Goal: Transaction & Acquisition: Obtain resource

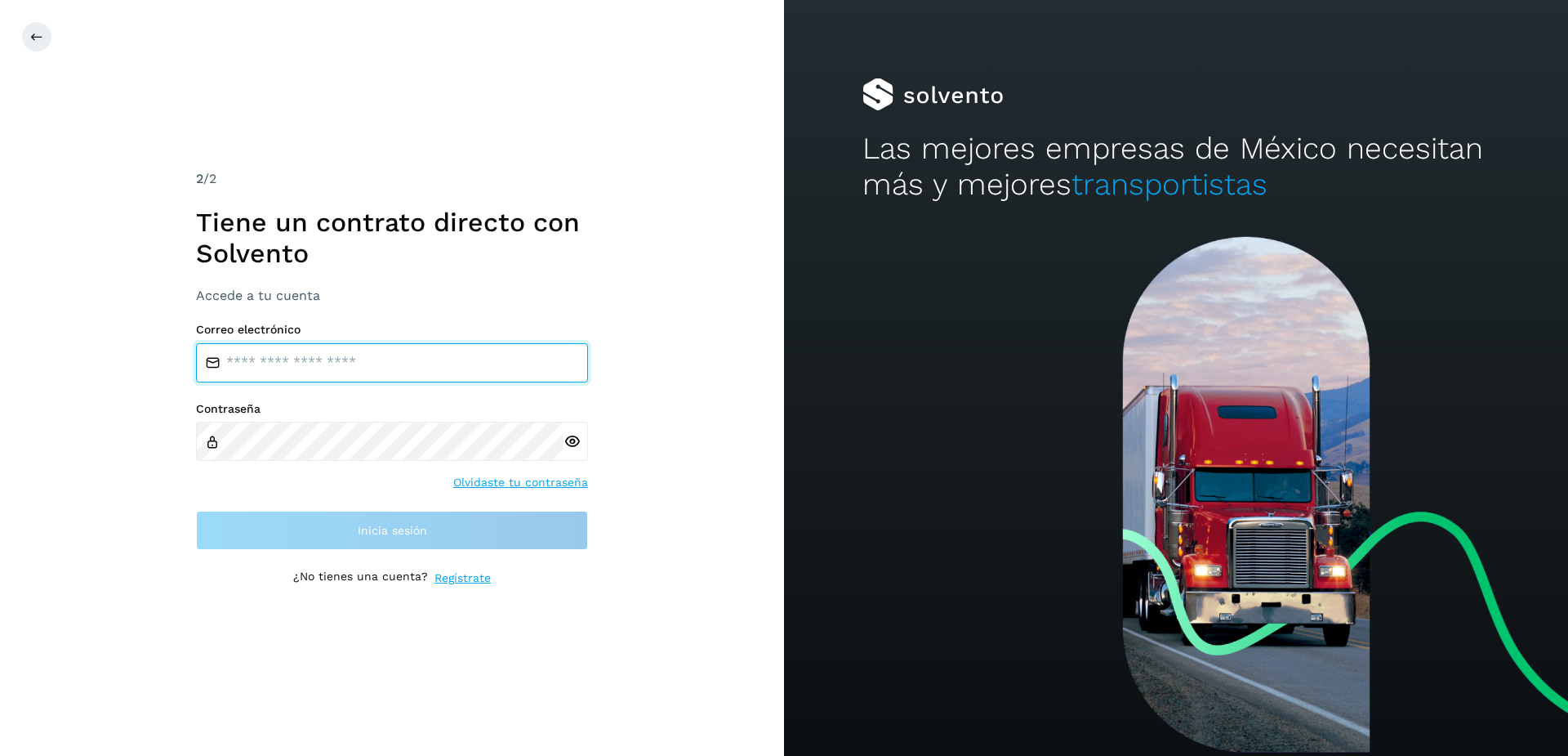
click at [278, 369] on input "email" at bounding box center [392, 363] width 392 height 39
type input "**********"
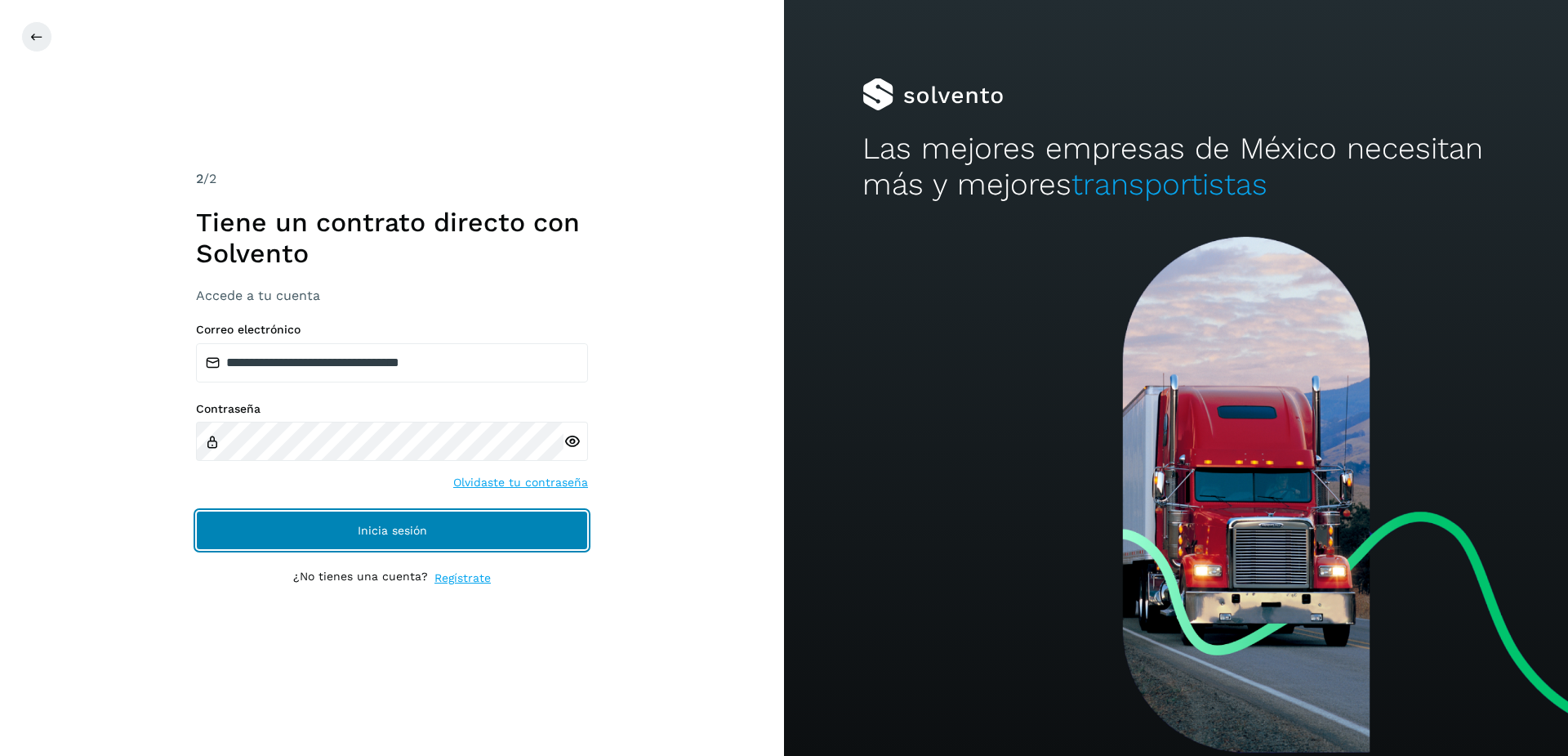
click at [377, 521] on button "Inicia sesión" at bounding box center [392, 531] width 392 height 39
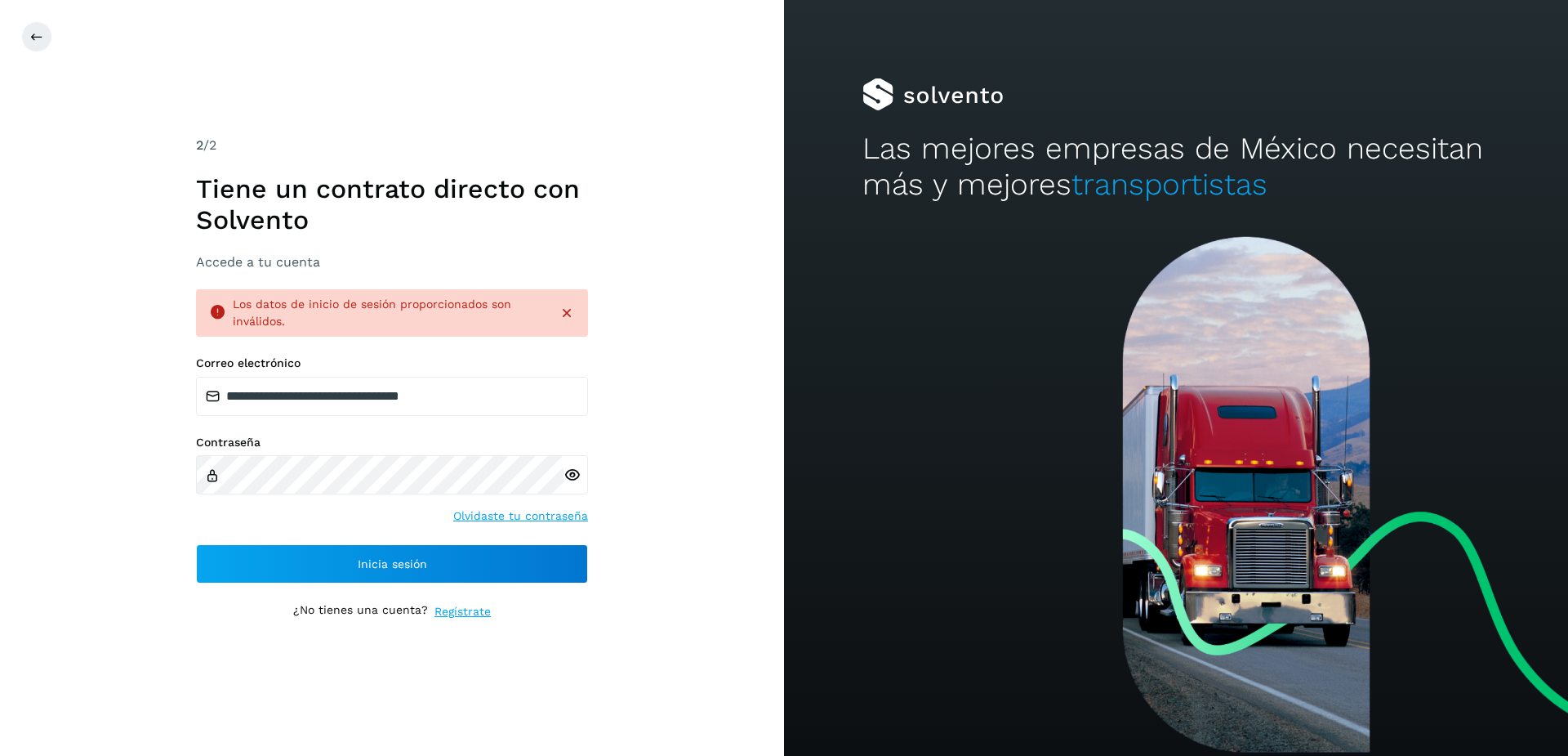
click at [567, 311] on icon at bounding box center [567, 313] width 16 height 16
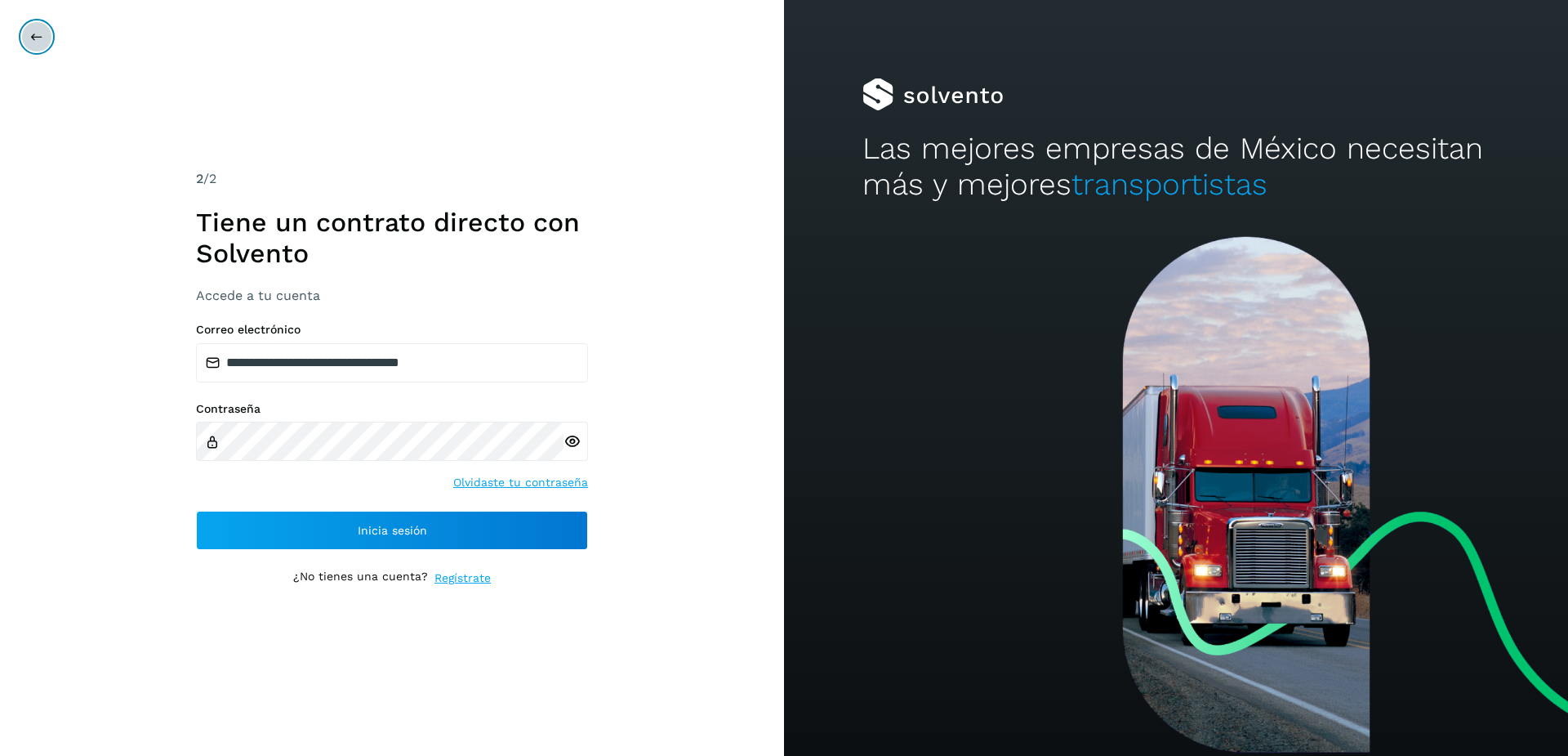
click at [27, 37] on button at bounding box center [37, 37] width 31 height 31
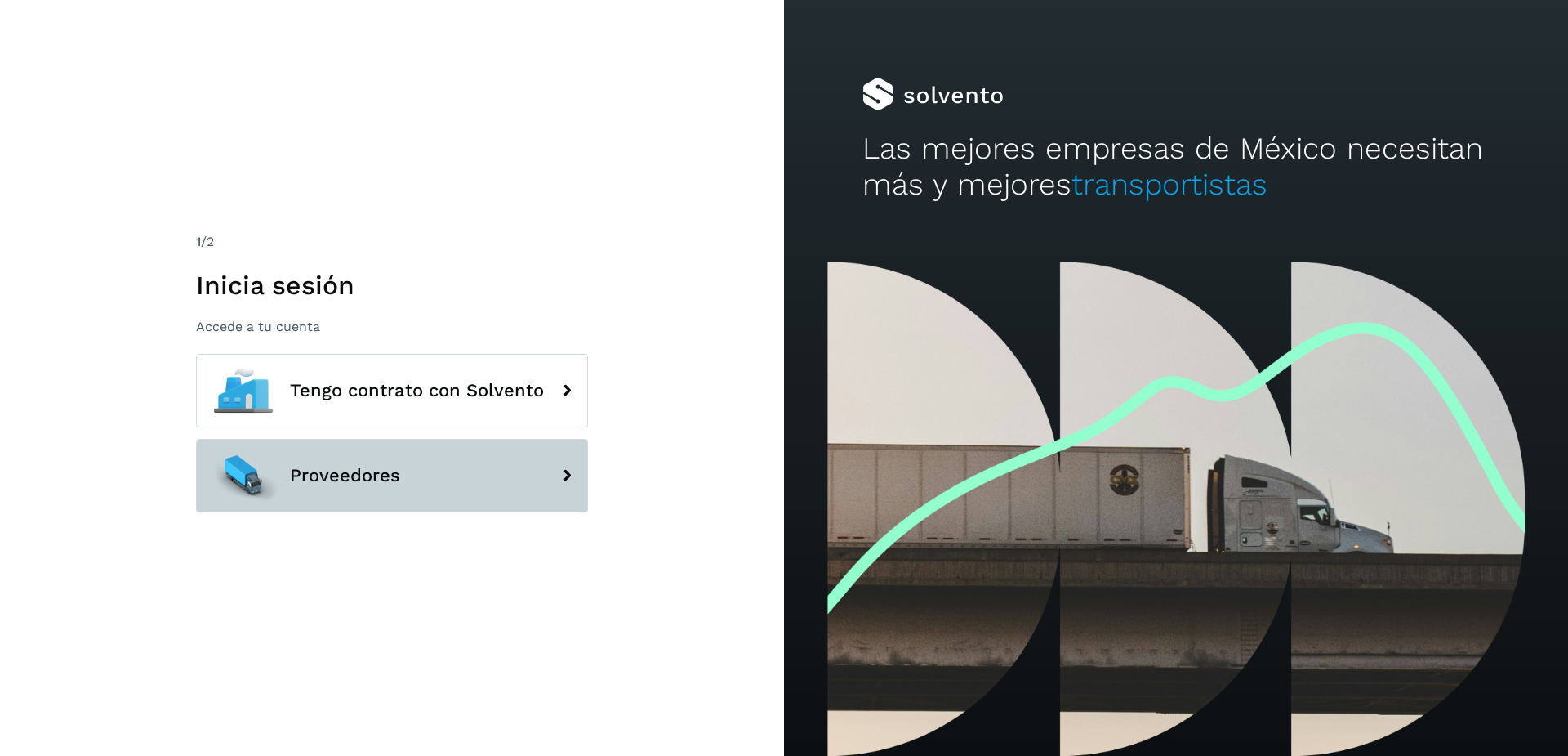
click at [416, 480] on button "Proveedores" at bounding box center [392, 476] width 392 height 74
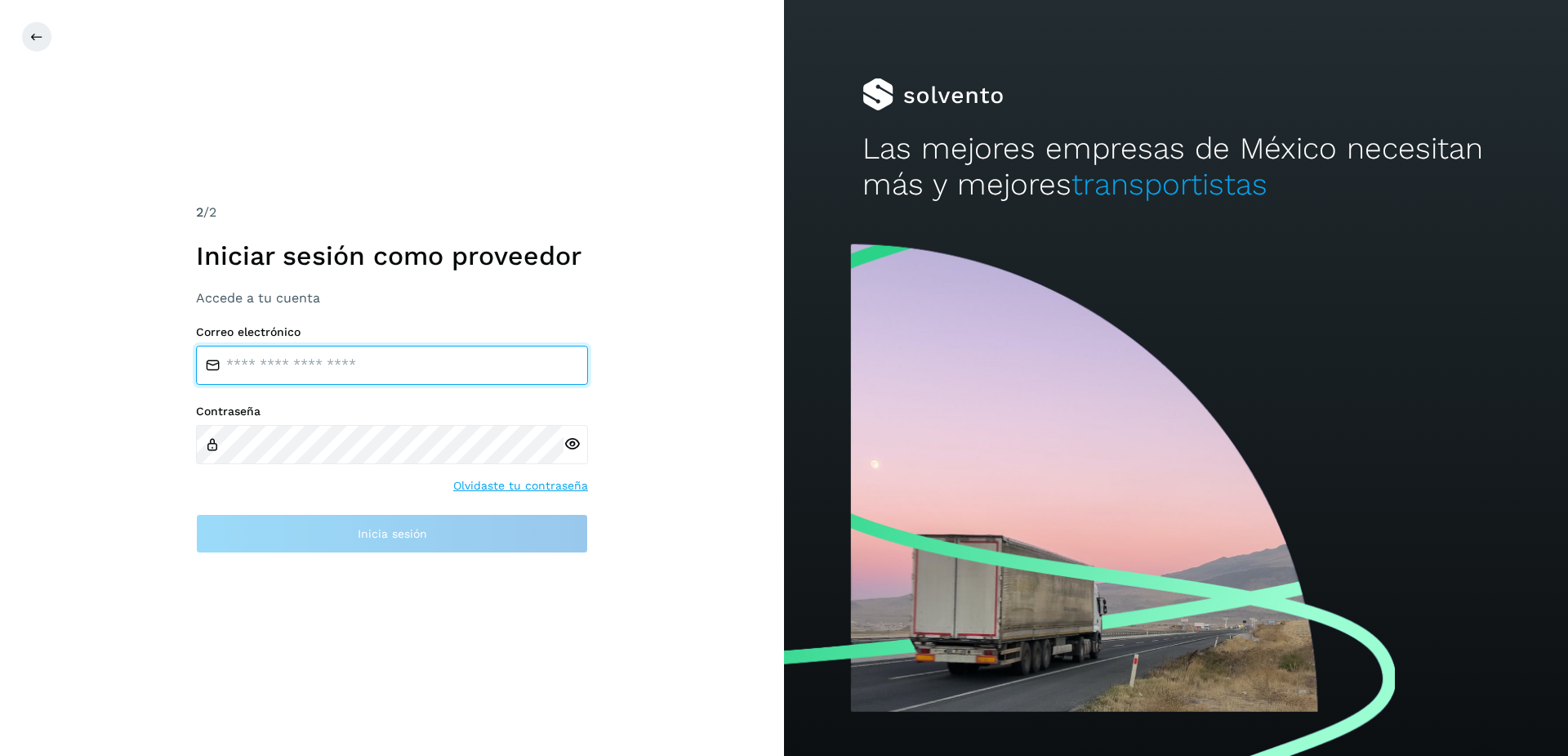
click at [333, 377] on input "email" at bounding box center [392, 366] width 392 height 39
type input "**********"
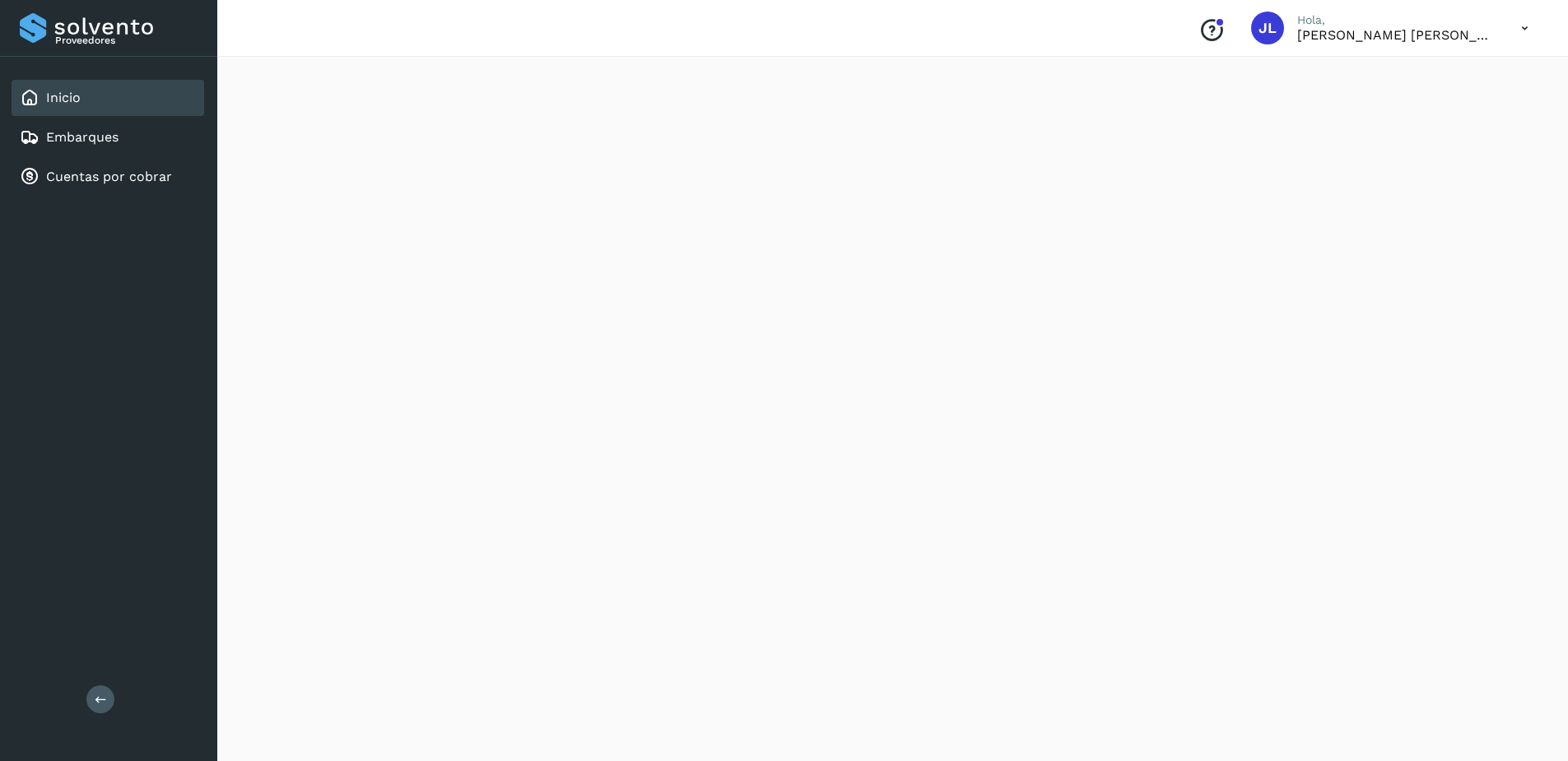
scroll to position [264, 0]
click at [94, 144] on link "Embarques" at bounding box center [83, 136] width 73 height 16
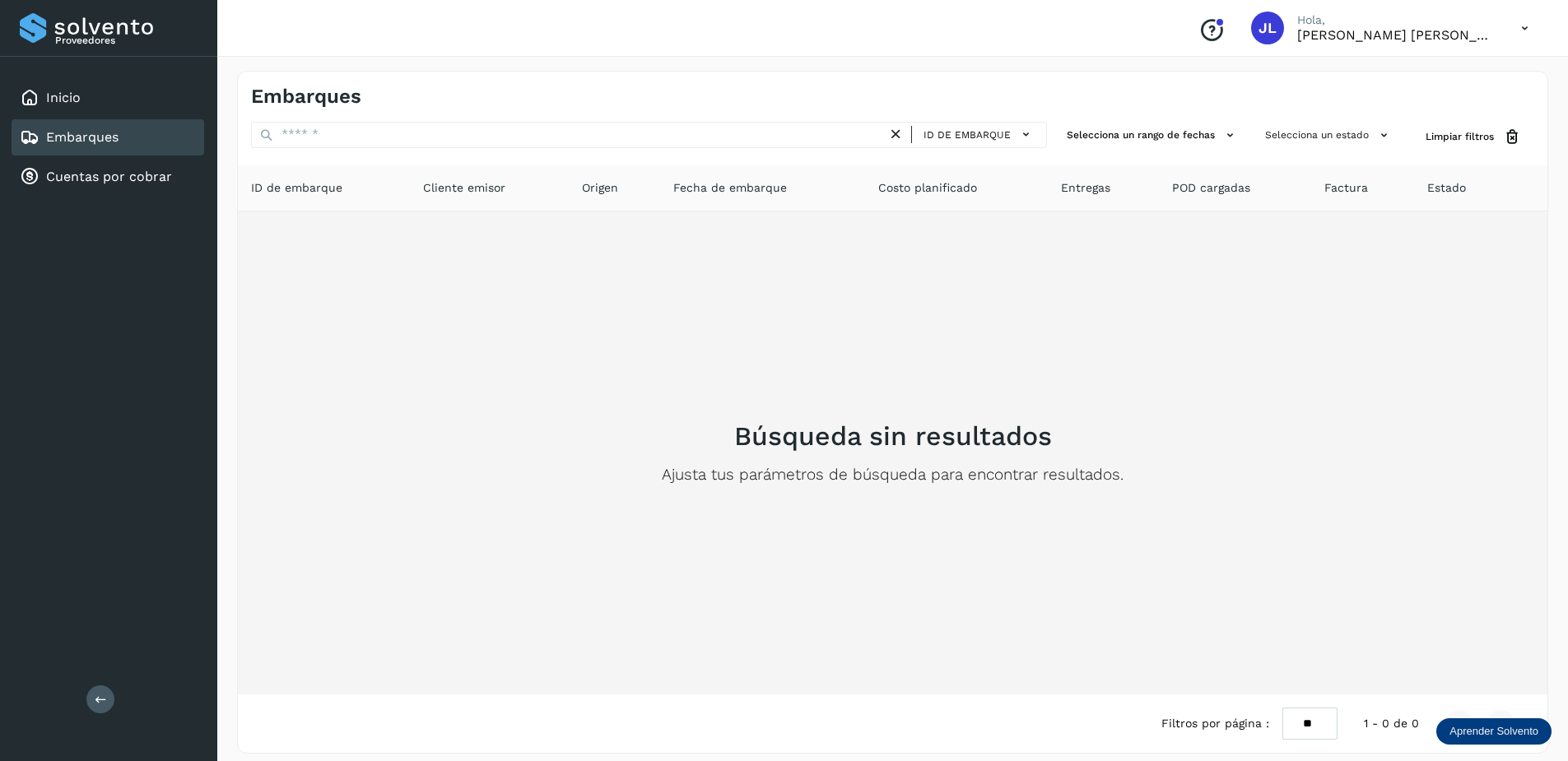
scroll to position [12, 0]
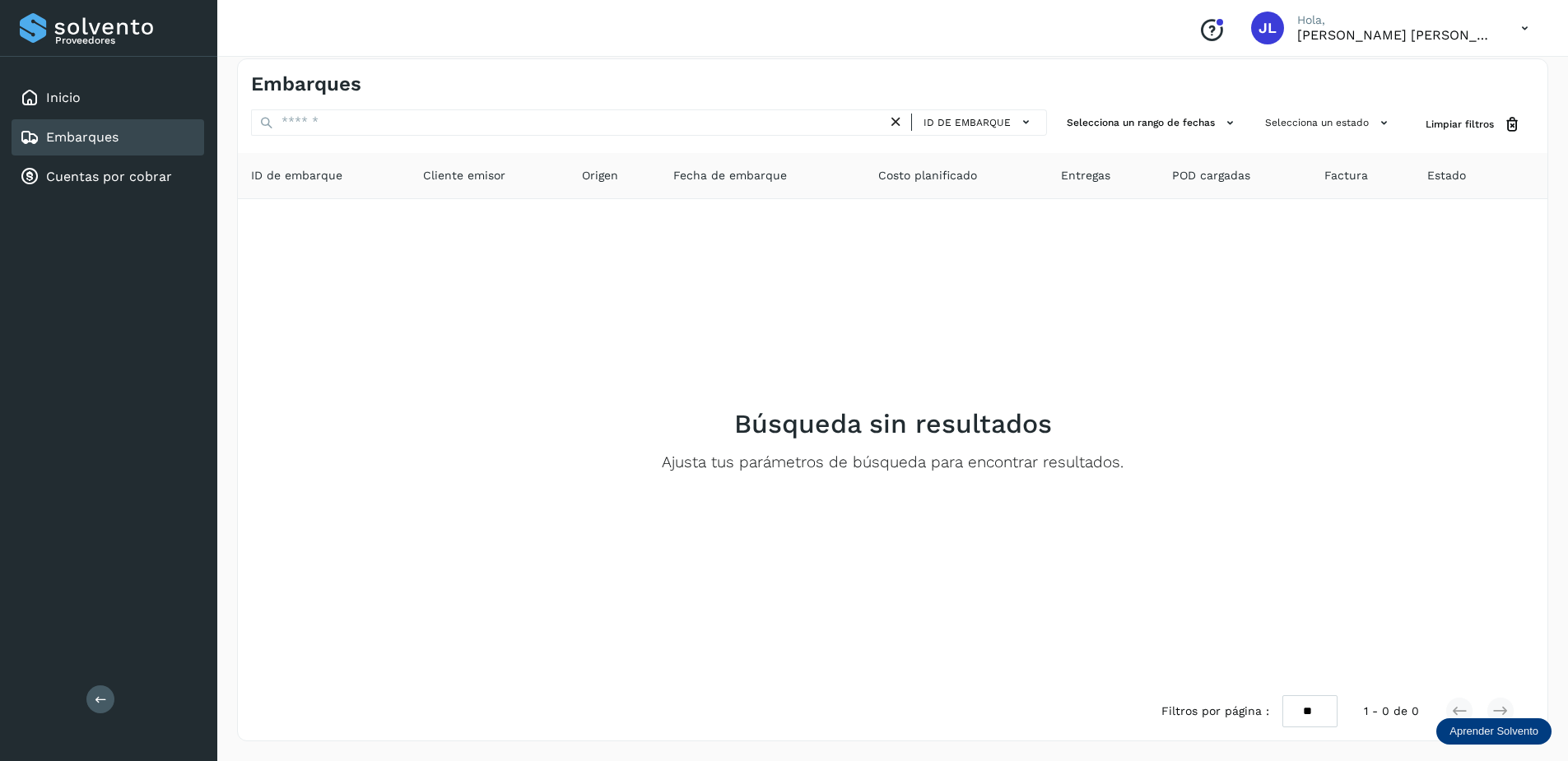
click at [1432, 175] on span "Estado" at bounding box center [1446, 175] width 39 height 17
click at [1334, 180] on span "Factura" at bounding box center [1345, 175] width 44 height 17
click at [1189, 171] on span "POD cargadas" at bounding box center [1211, 175] width 78 height 17
click at [1100, 172] on span "Entregas" at bounding box center [1086, 175] width 50 height 17
drag, startPoint x: 949, startPoint y: 179, endPoint x: 785, endPoint y: 180, distance: 164.0
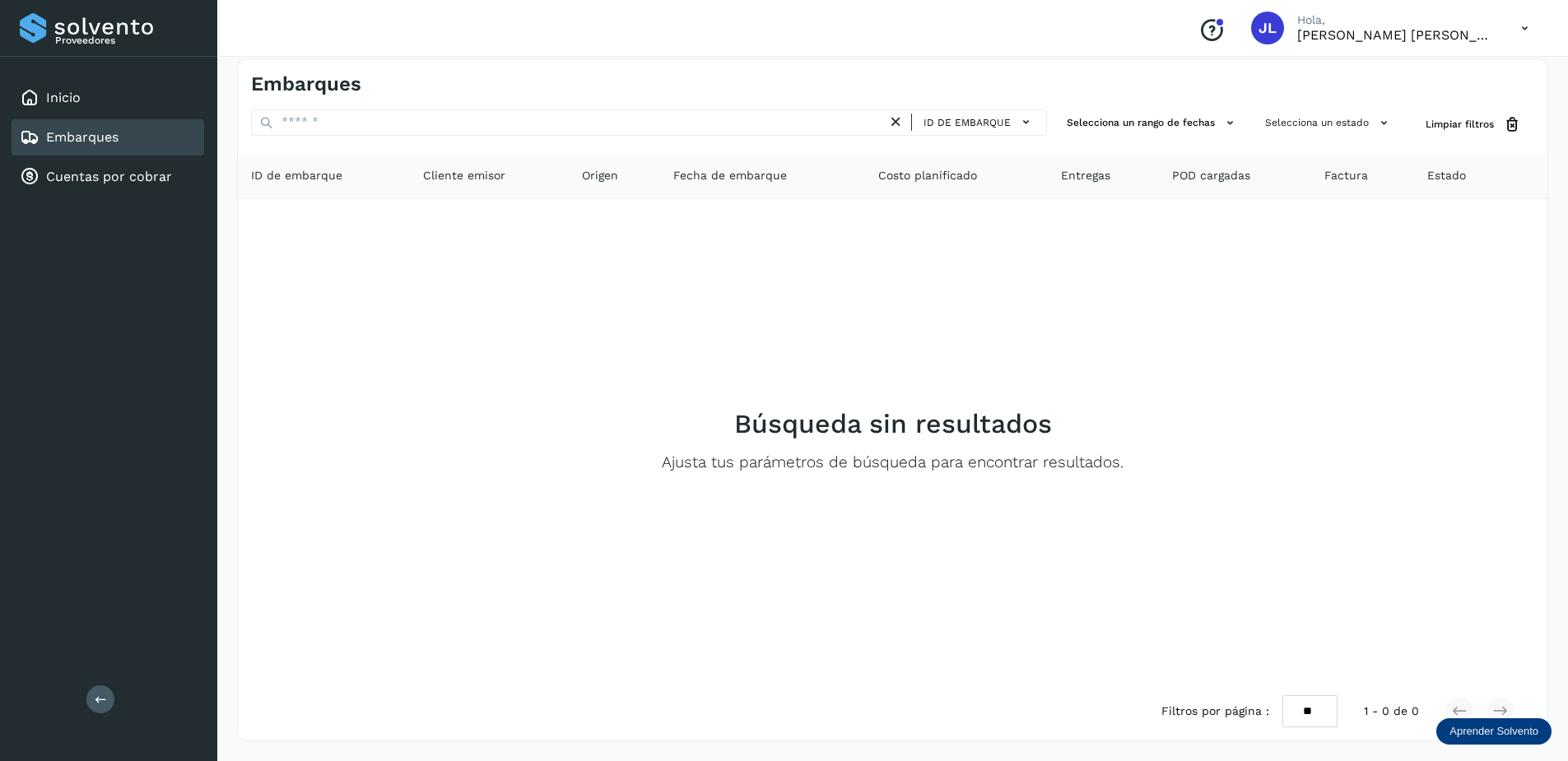
click at [948, 179] on span "Costo planificado" at bounding box center [927, 175] width 98 height 17
drag, startPoint x: 707, startPoint y: 181, endPoint x: 688, endPoint y: 181, distance: 19.0
click at [706, 181] on span "Fecha de embarque" at bounding box center [729, 175] width 113 height 17
drag, startPoint x: 548, startPoint y: 181, endPoint x: 381, endPoint y: 177, distance: 167.0
click at [547, 181] on div "Cliente emisor" at bounding box center [489, 175] width 132 height 17
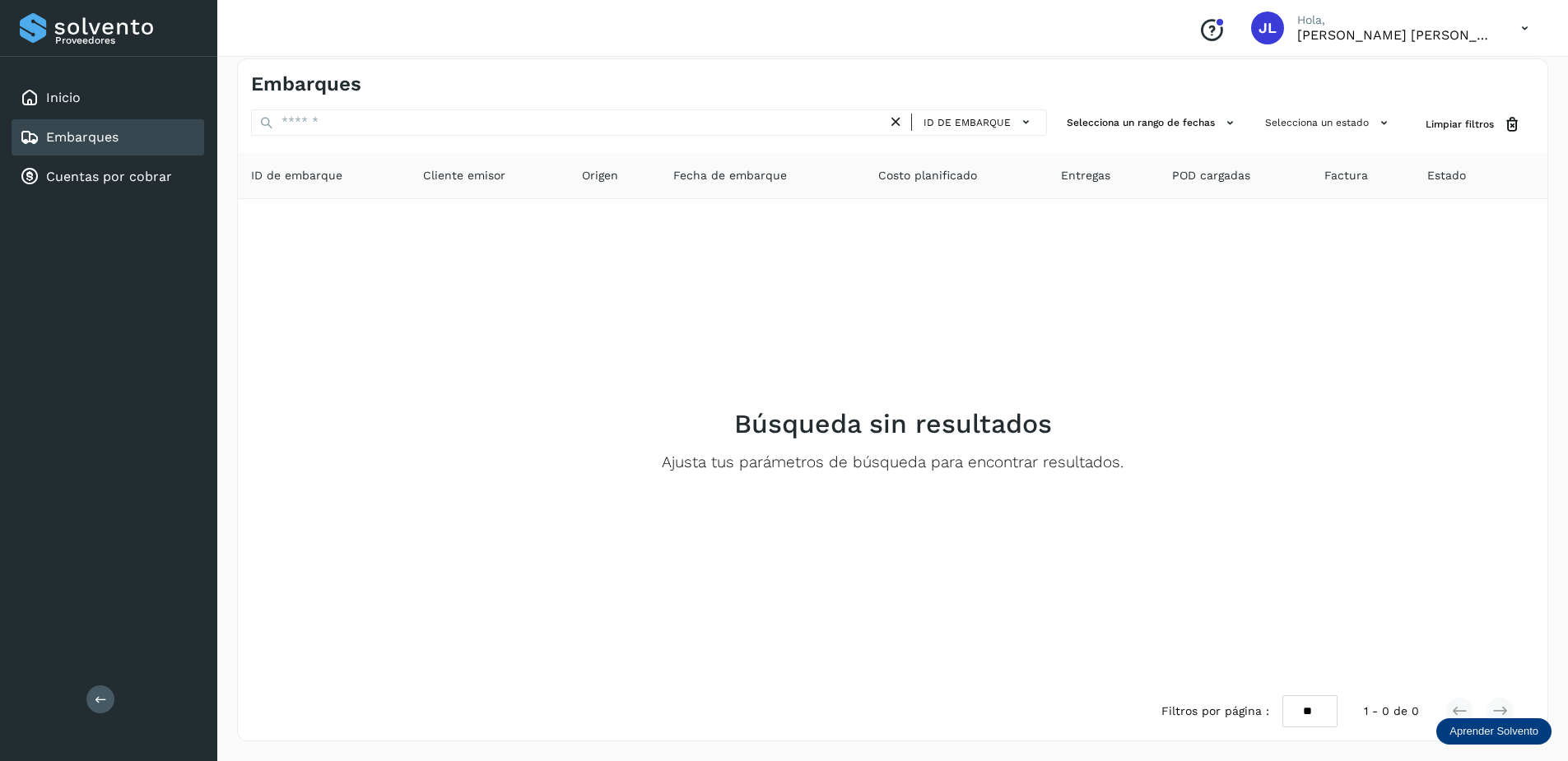
click at [423, 180] on span "Cliente emisor" at bounding box center [463, 175] width 82 height 17
click at [296, 181] on span "ID de embarque" at bounding box center [296, 175] width 91 height 17
click at [122, 173] on link "Cuentas por cobrar" at bounding box center [109, 176] width 126 height 16
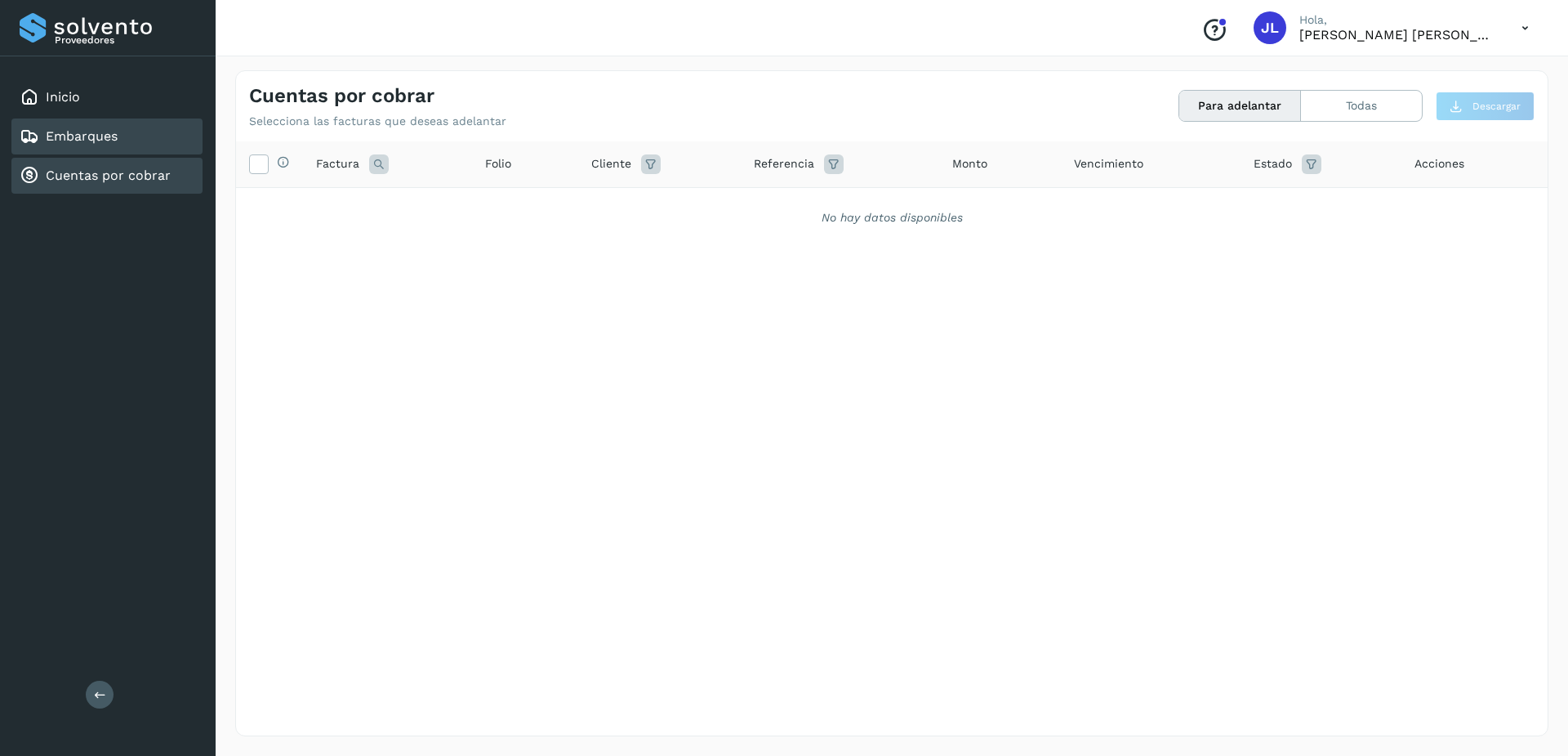
click at [110, 141] on link "Embarques" at bounding box center [82, 136] width 72 height 16
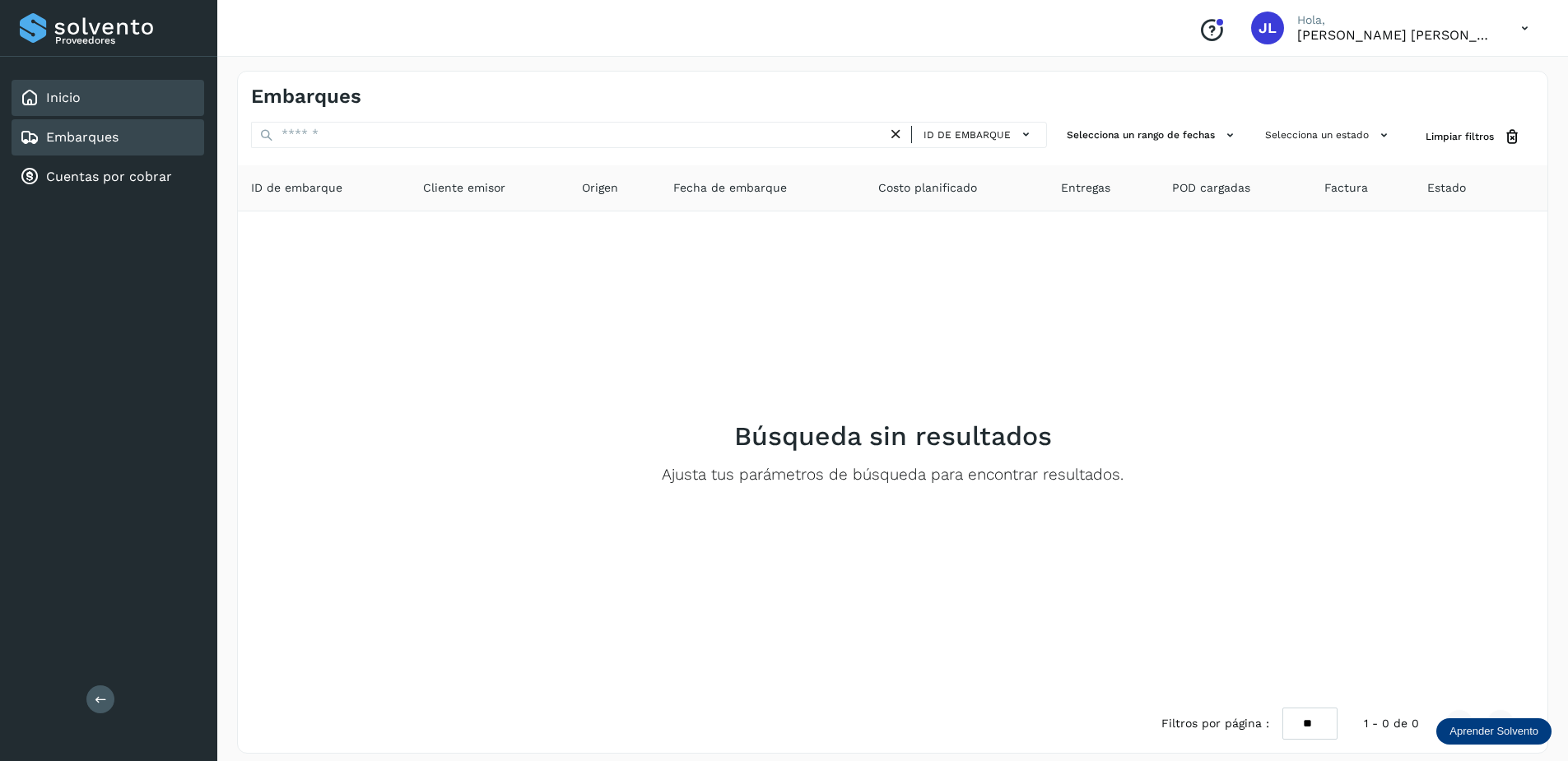
click at [84, 108] on div "Inicio" at bounding box center [108, 98] width 193 height 36
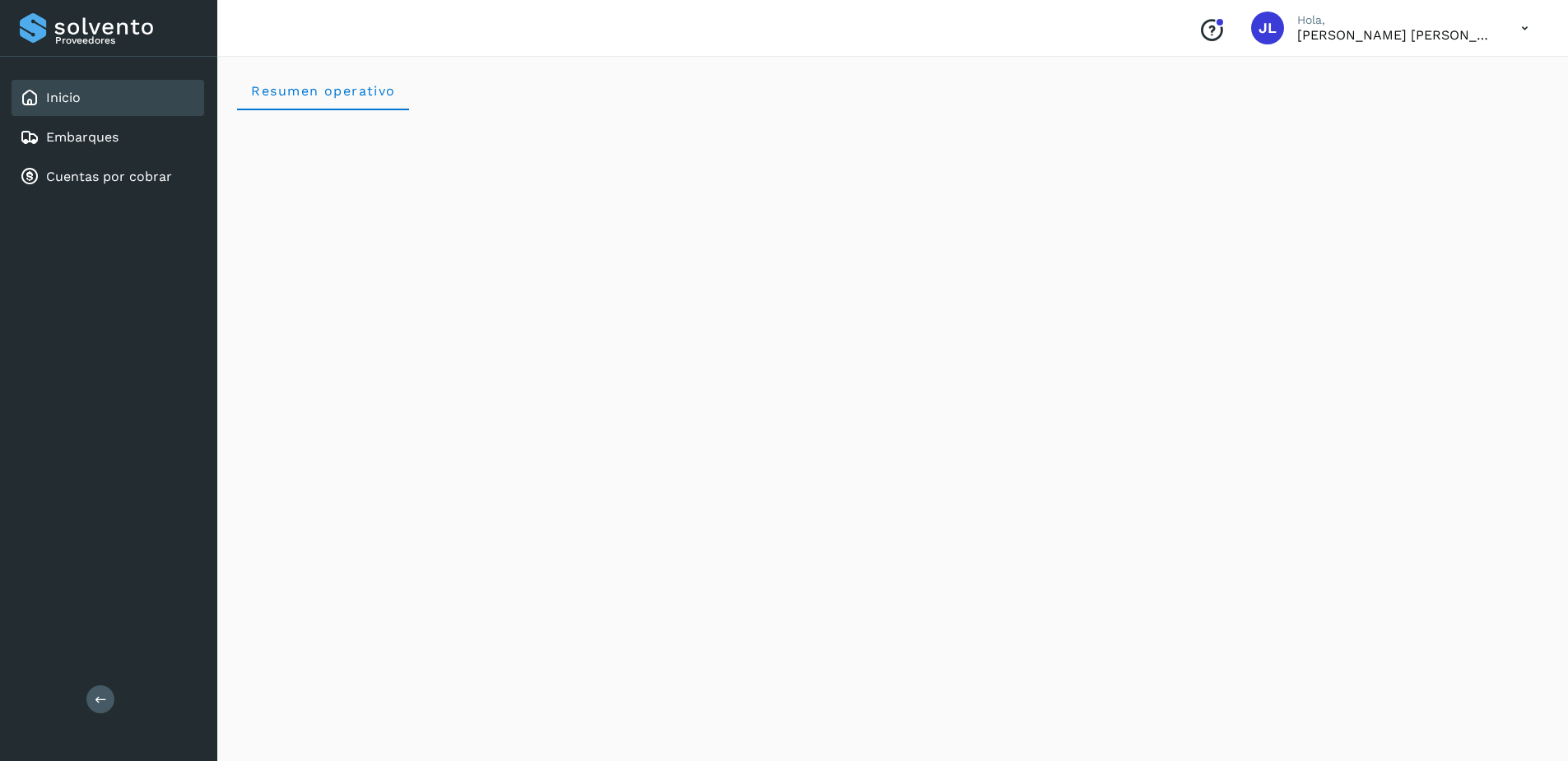
click at [1276, 28] on span "JL" at bounding box center [1268, 28] width 18 height 0
click at [1362, 36] on p "[PERSON_NAME] [PERSON_NAME] [PERSON_NAME]" at bounding box center [1395, 35] width 198 height 16
click at [89, 692] on button at bounding box center [100, 699] width 28 height 28
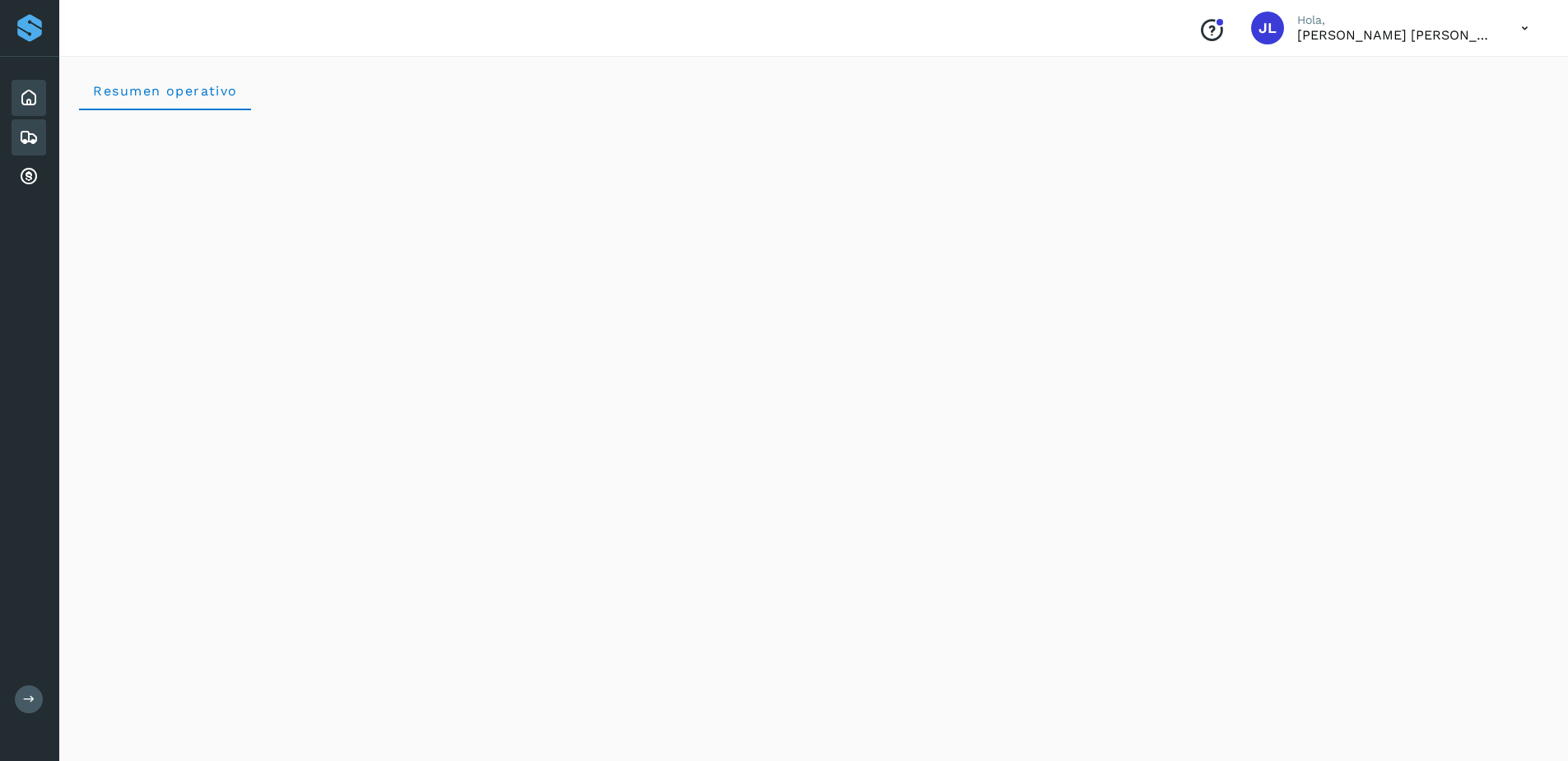
click at [36, 139] on icon at bounding box center [29, 137] width 20 height 20
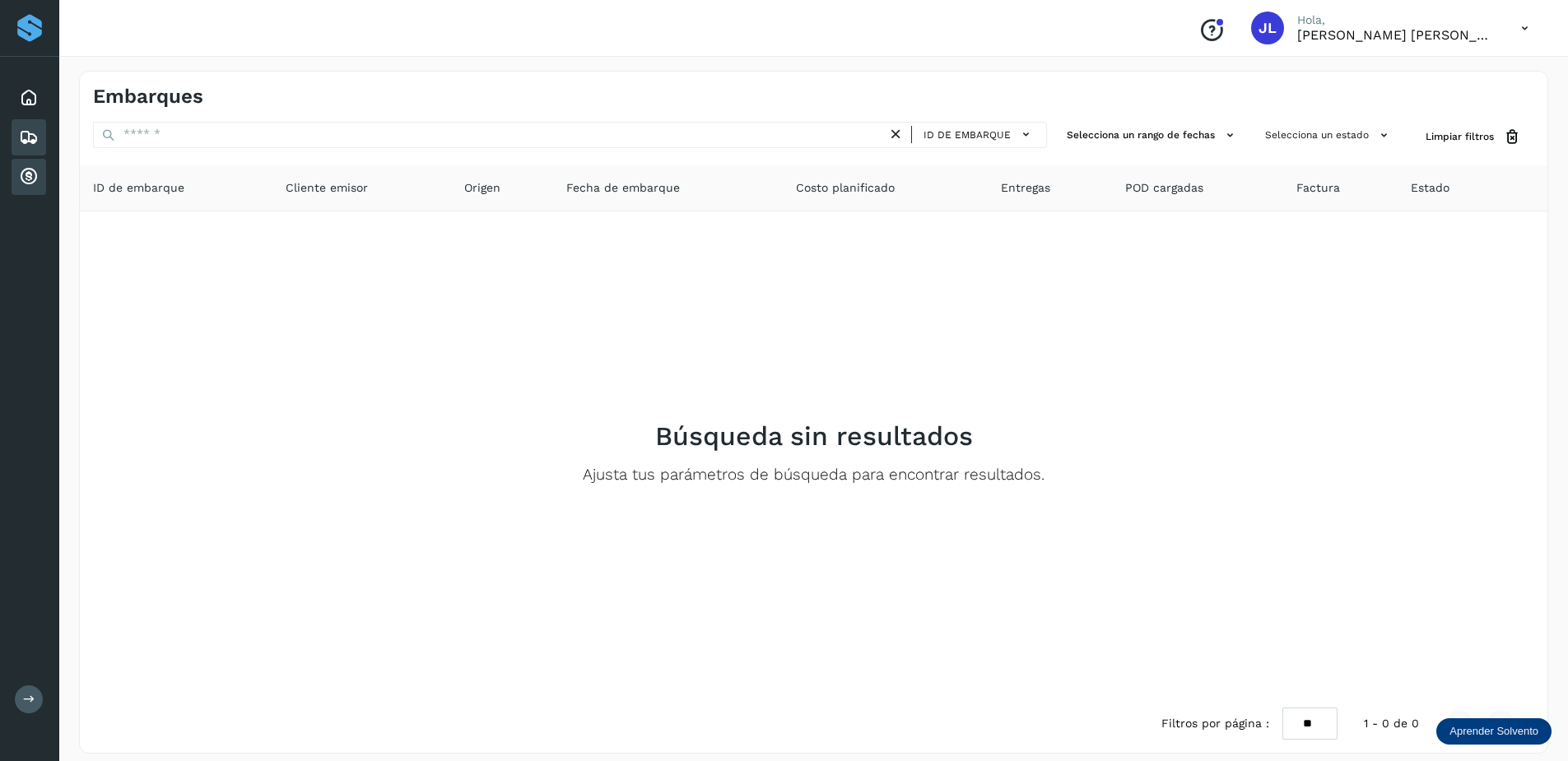
click at [33, 172] on icon at bounding box center [29, 177] width 20 height 20
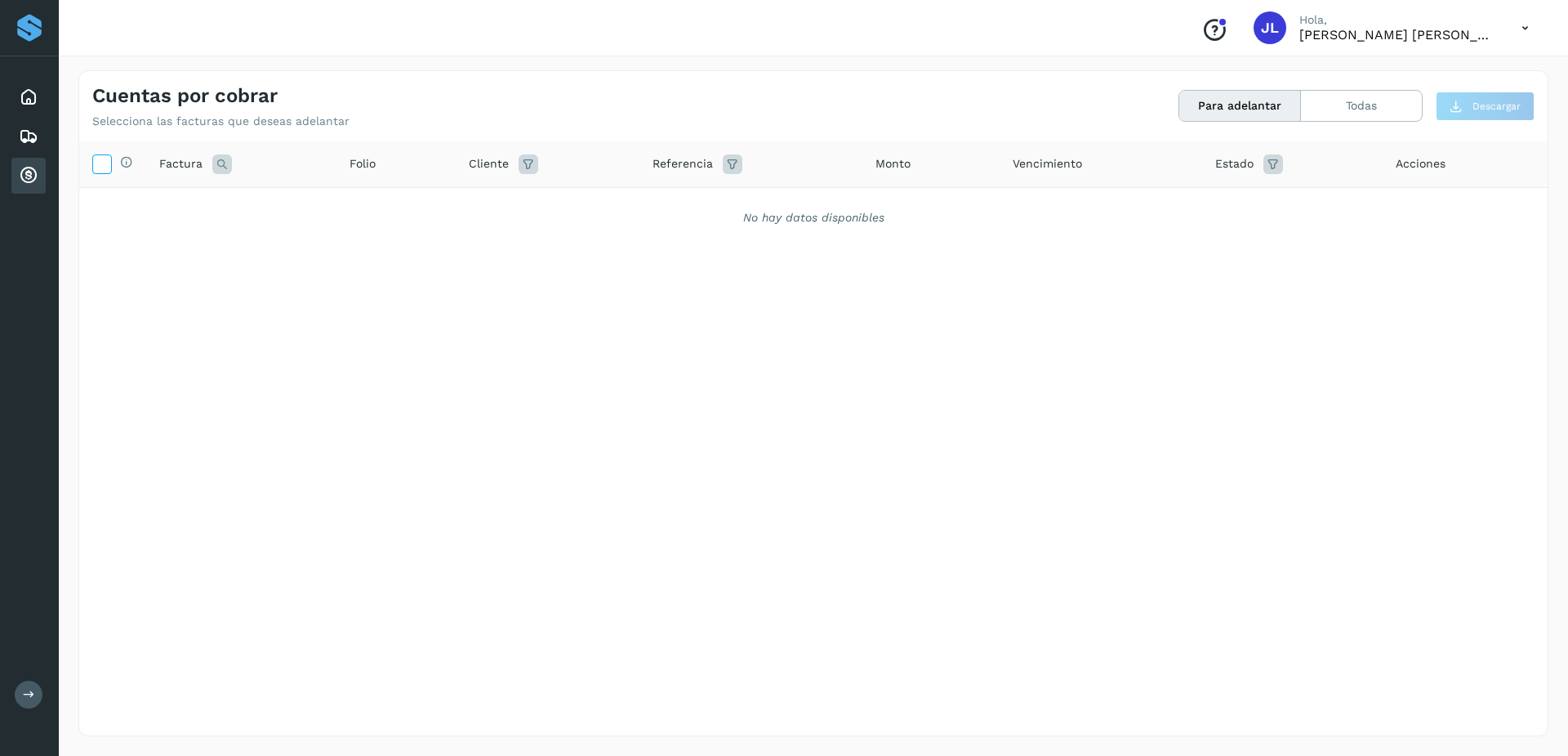
click at [106, 162] on icon at bounding box center [101, 163] width 17 height 17
click at [1334, 110] on button "Todas" at bounding box center [1361, 105] width 121 height 30
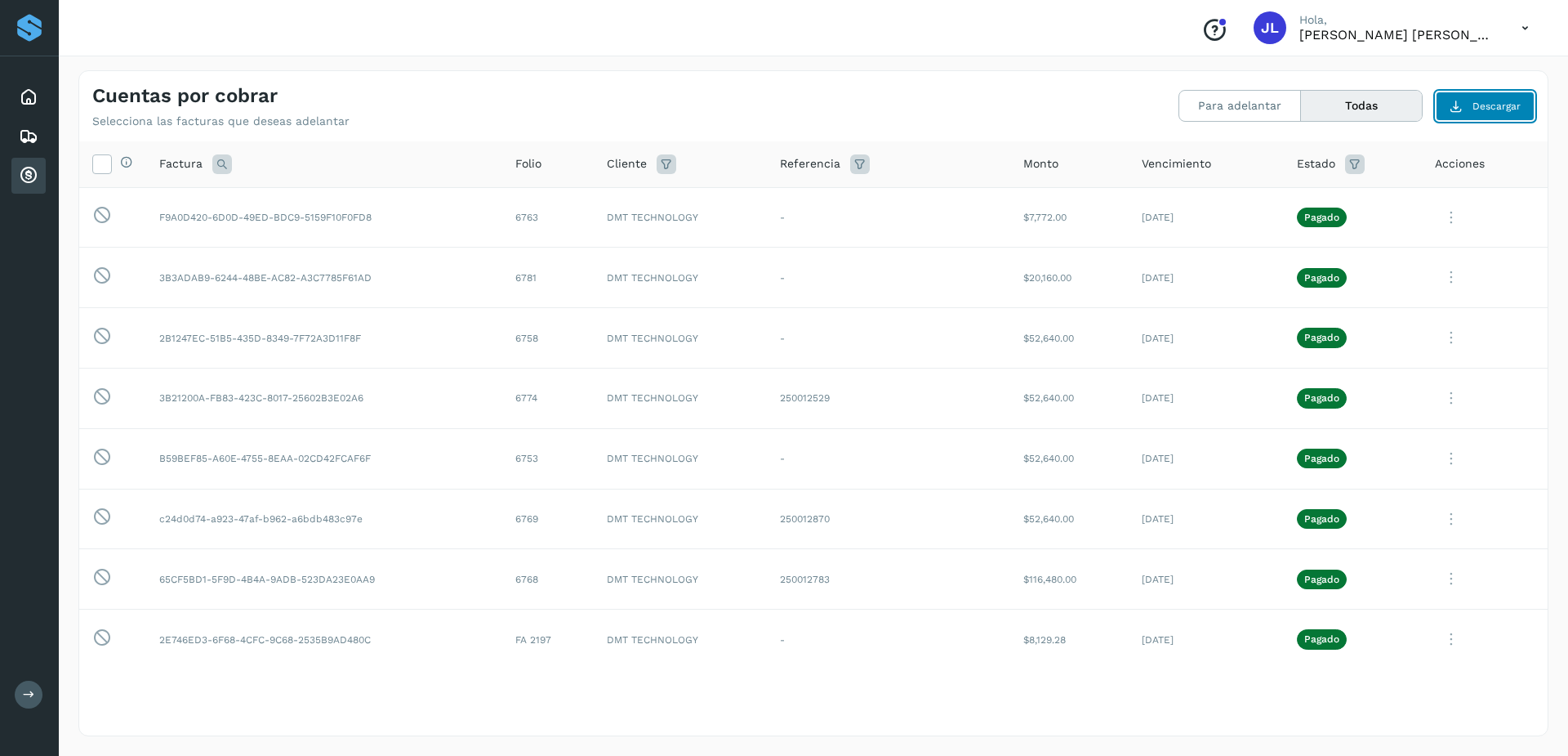
click at [1483, 103] on span "Descargar" at bounding box center [1497, 106] width 48 height 15
click at [103, 164] on icon at bounding box center [101, 163] width 17 height 17
click at [126, 161] on icon at bounding box center [126, 162] width 13 height 13
click at [96, 162] on icon at bounding box center [101, 163] width 17 height 17
click at [98, 214] on icon at bounding box center [102, 215] width 20 height 21
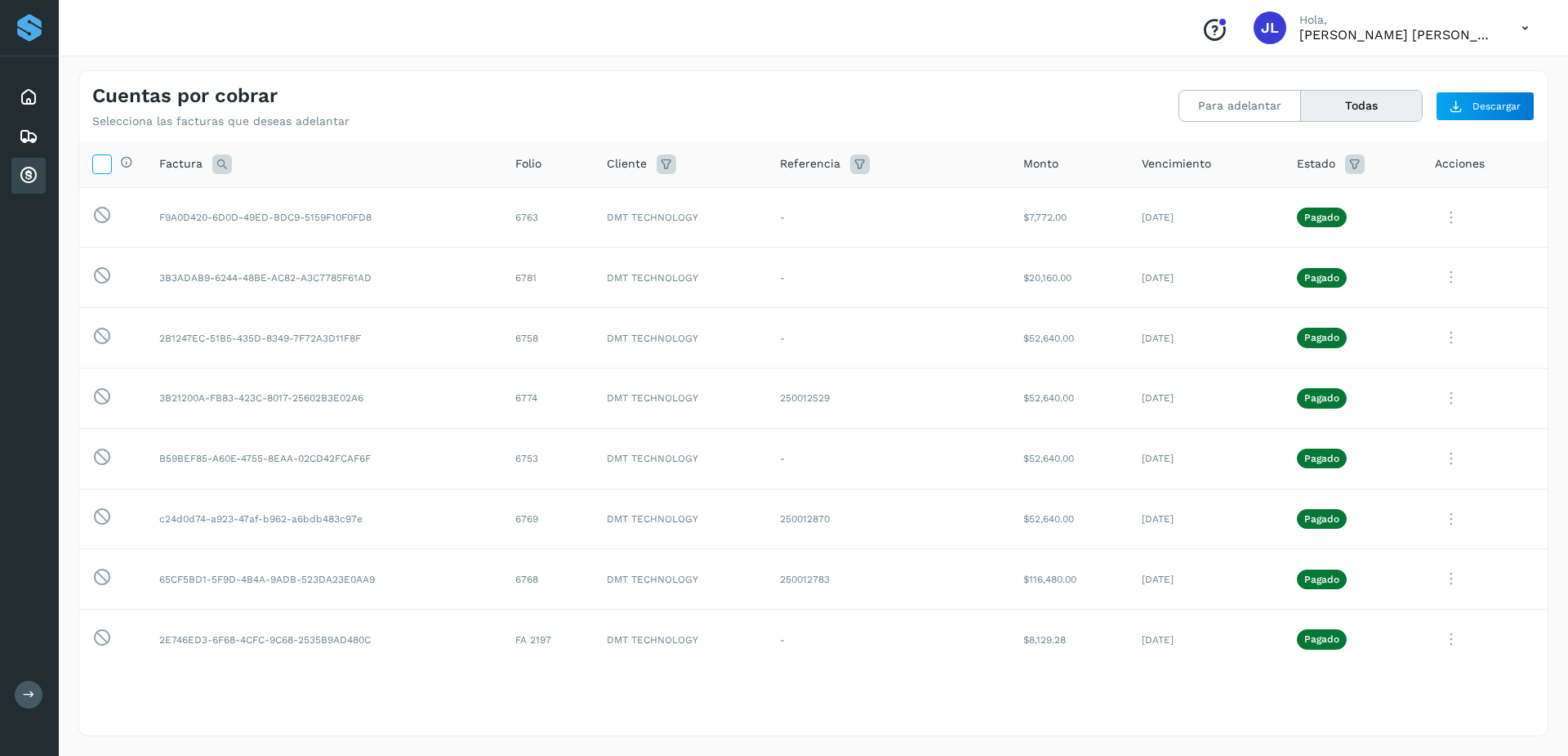
click at [93, 159] on icon at bounding box center [101, 163] width 17 height 17
click at [93, 161] on icon at bounding box center [101, 163] width 17 height 17
click at [1208, 358] on td "[DATE]" at bounding box center [1206, 339] width 155 height 61
click at [126, 161] on icon at bounding box center [126, 162] width 13 height 13
click at [103, 166] on icon at bounding box center [101, 163] width 17 height 17
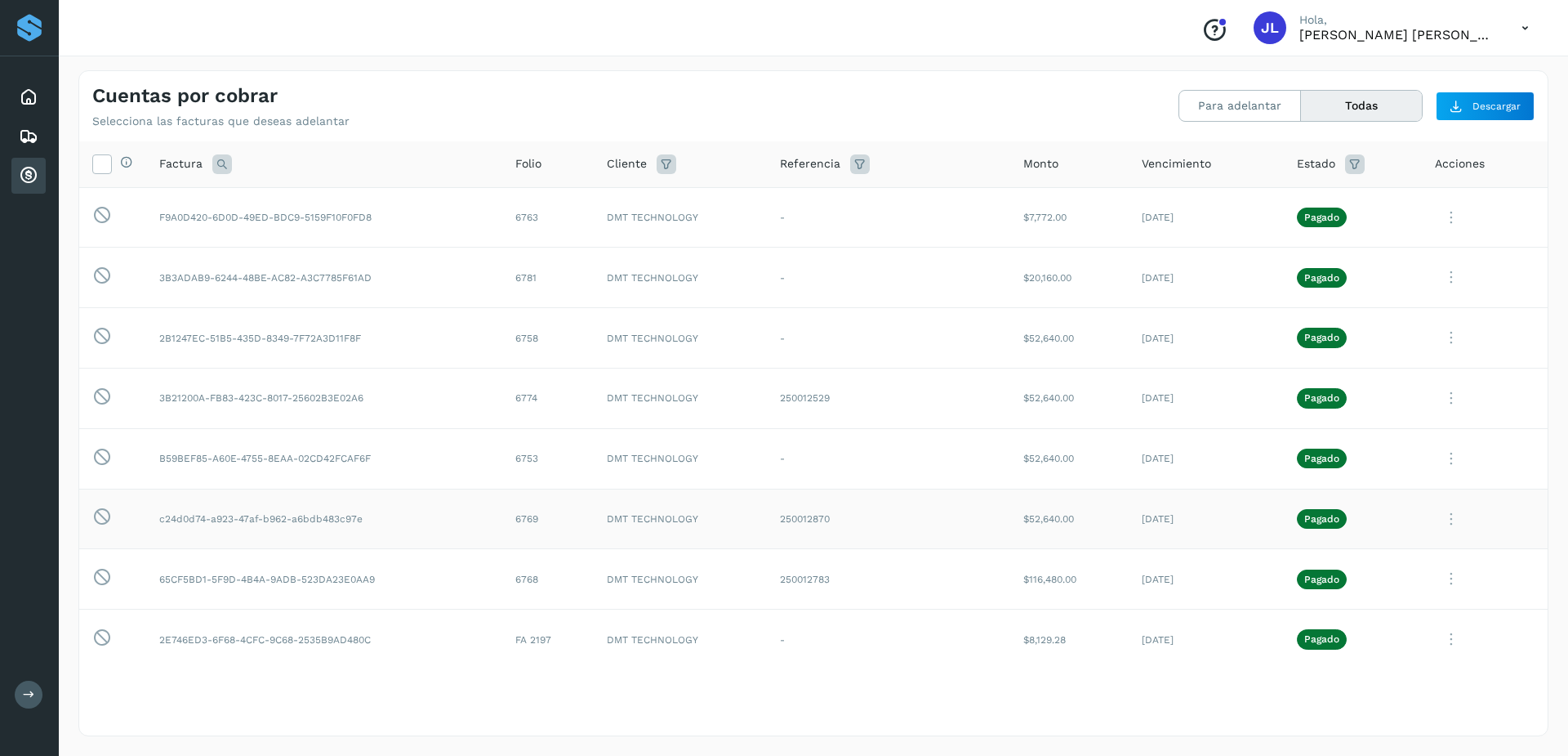
click at [1437, 234] on icon at bounding box center [1451, 218] width 33 height 34
click at [1391, 387] on button "Ver Detalle" at bounding box center [1437, 384] width 195 height 32
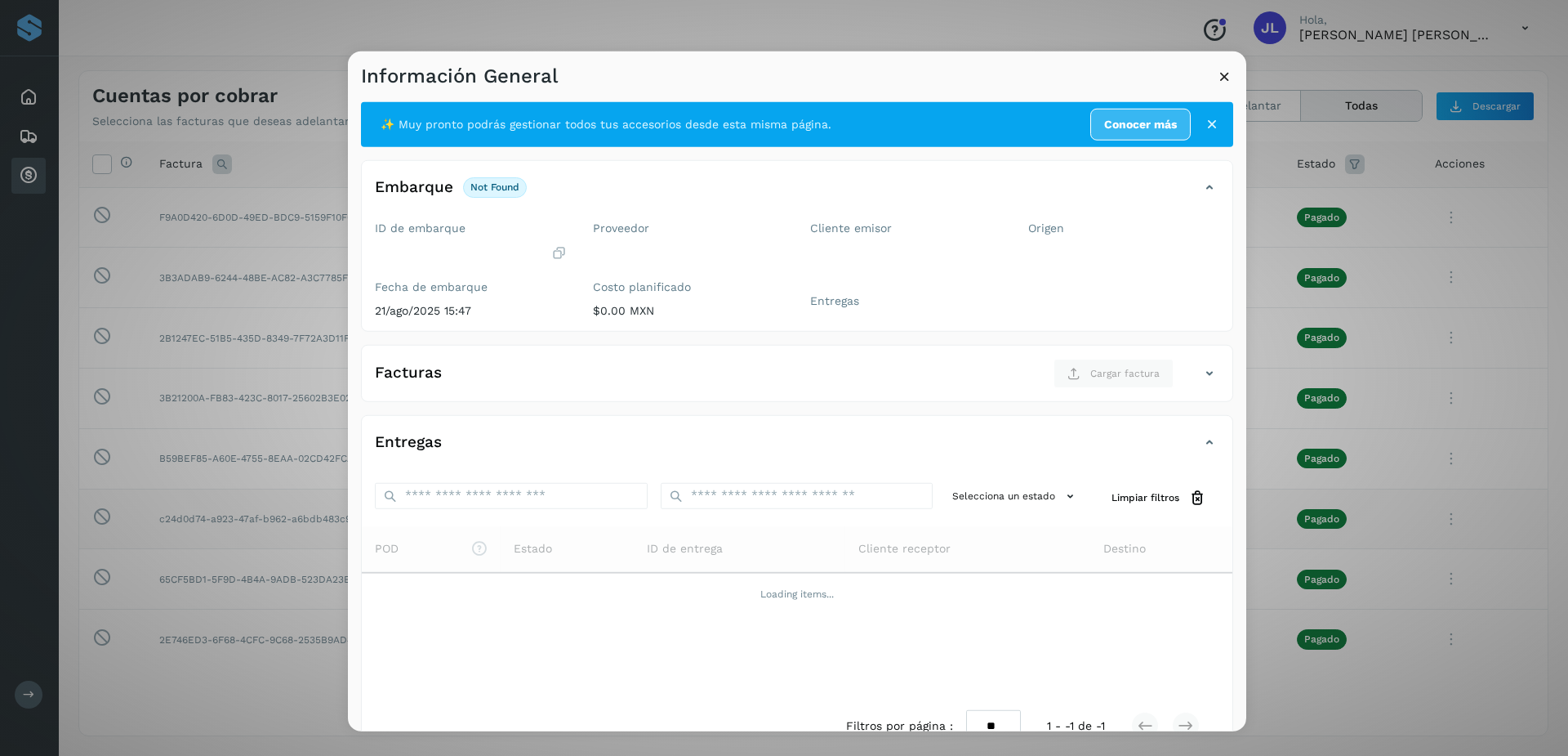
click at [1225, 68] on icon at bounding box center [1225, 76] width 17 height 17
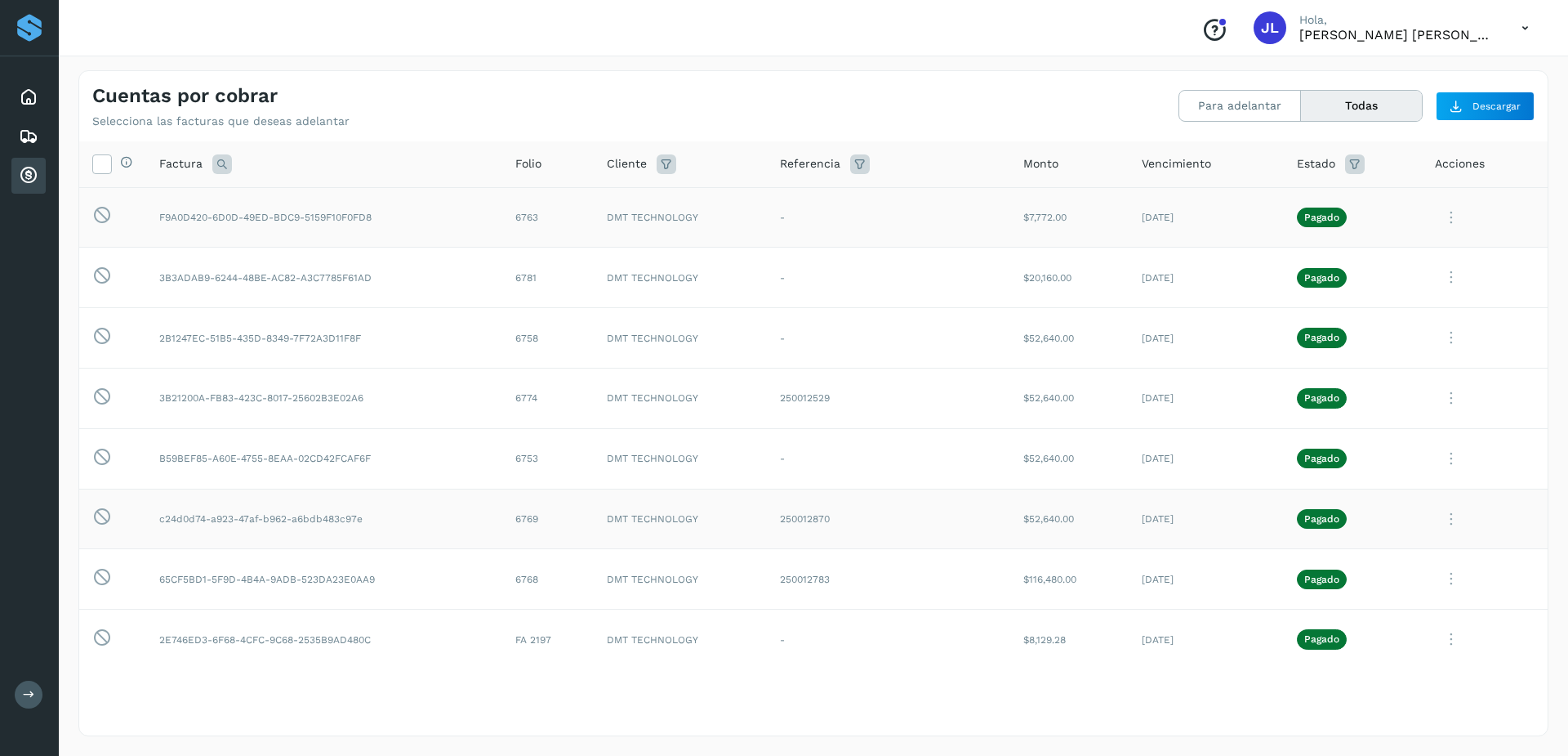
click at [1441, 214] on icon at bounding box center [1451, 218] width 33 height 34
click at [1413, 286] on button "Factura XML" at bounding box center [1437, 289] width 195 height 31
click at [1437, 218] on icon at bounding box center [1451, 218] width 33 height 34
click at [1422, 312] on button "C.Solvento" at bounding box center [1437, 320] width 195 height 32
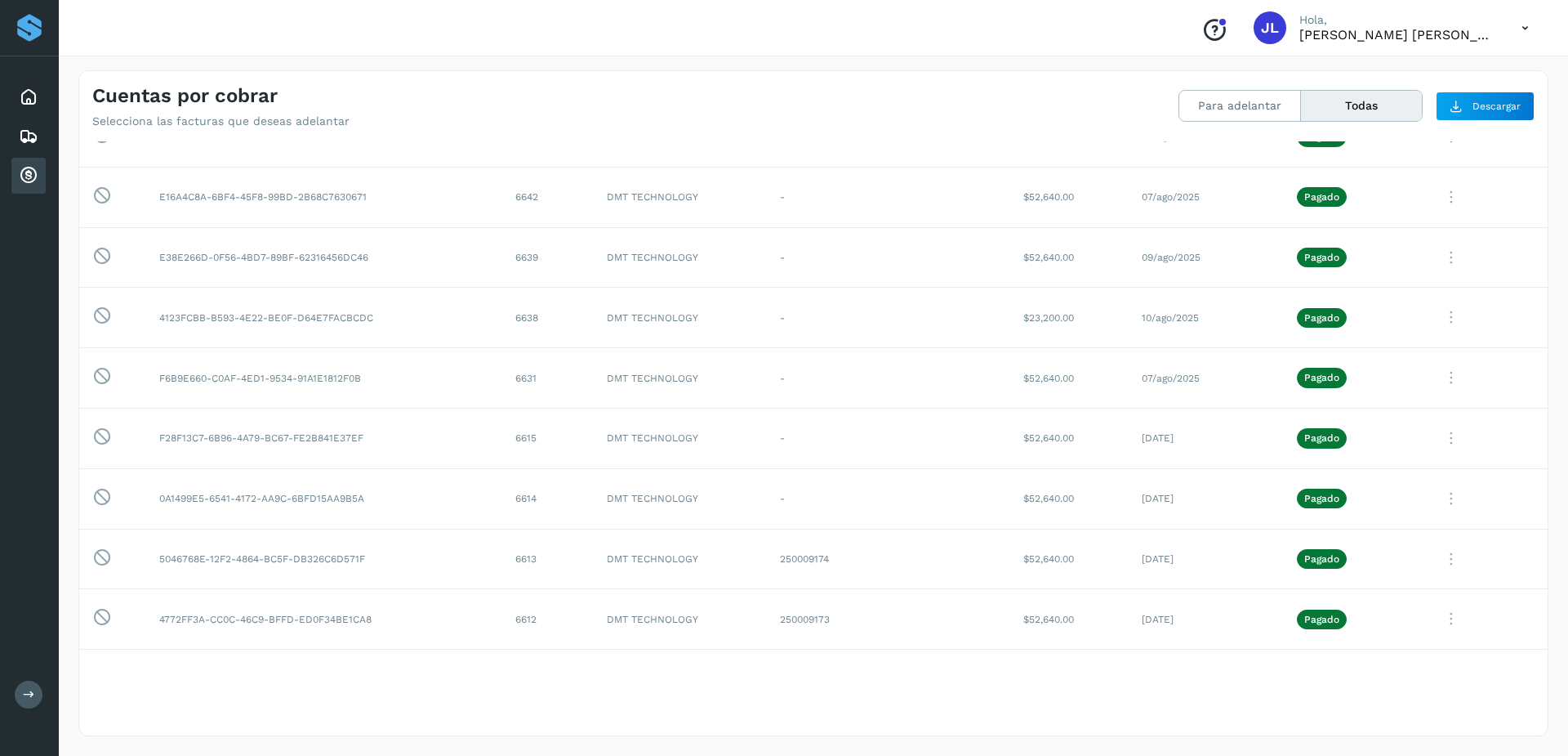
scroll to position [2451, 0]
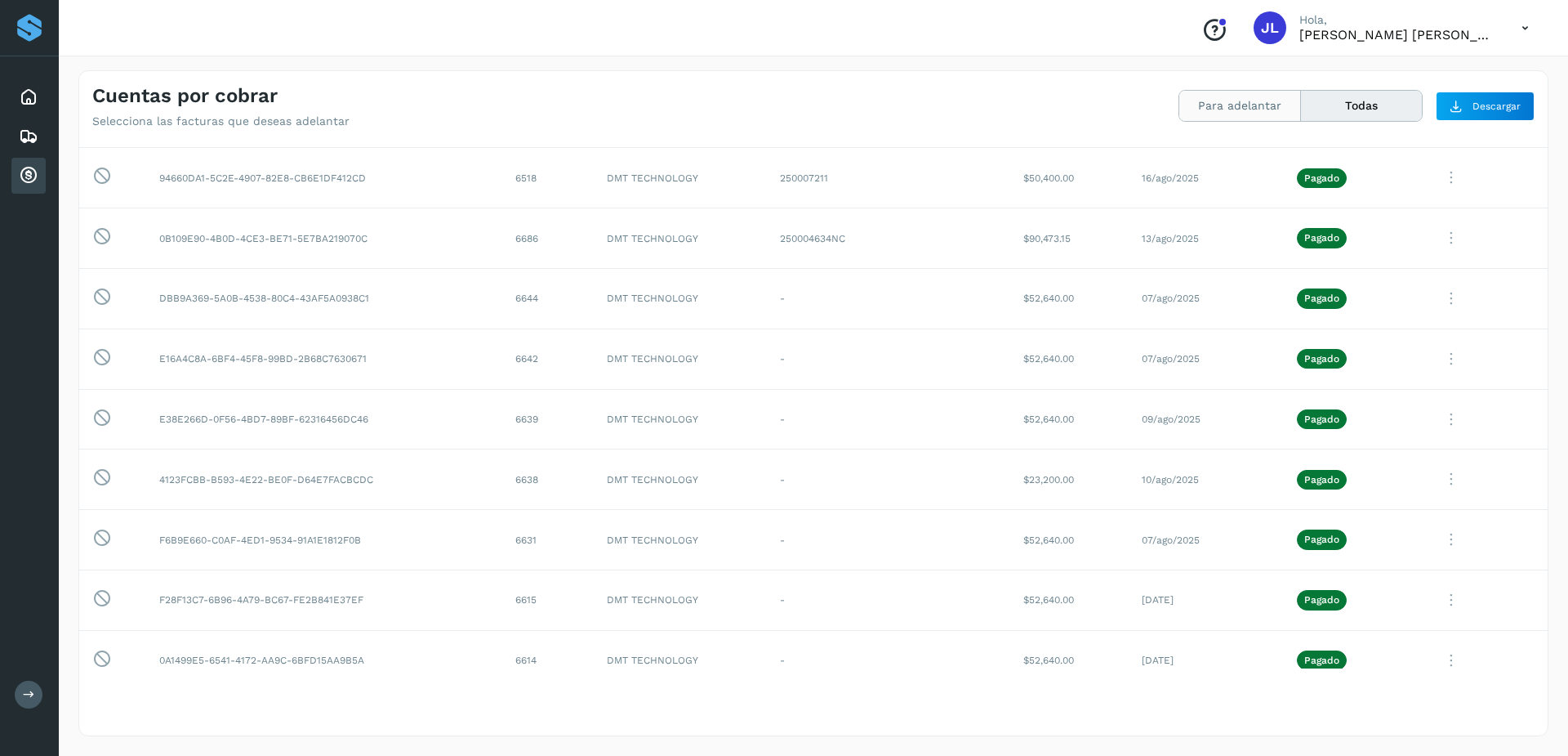
click at [1301, 96] on button "Para adelantar" at bounding box center [1361, 105] width 121 height 30
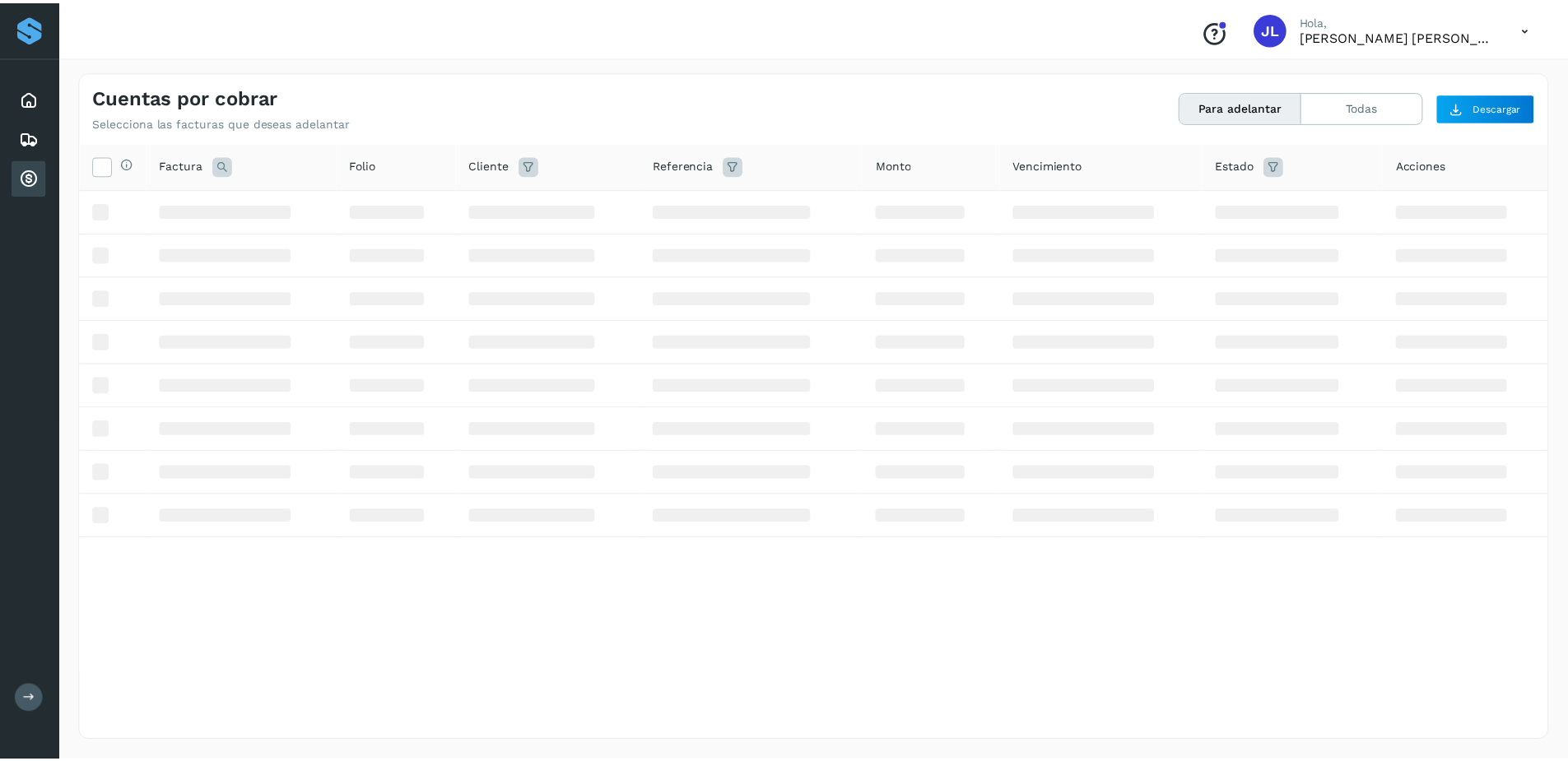
scroll to position [0, 0]
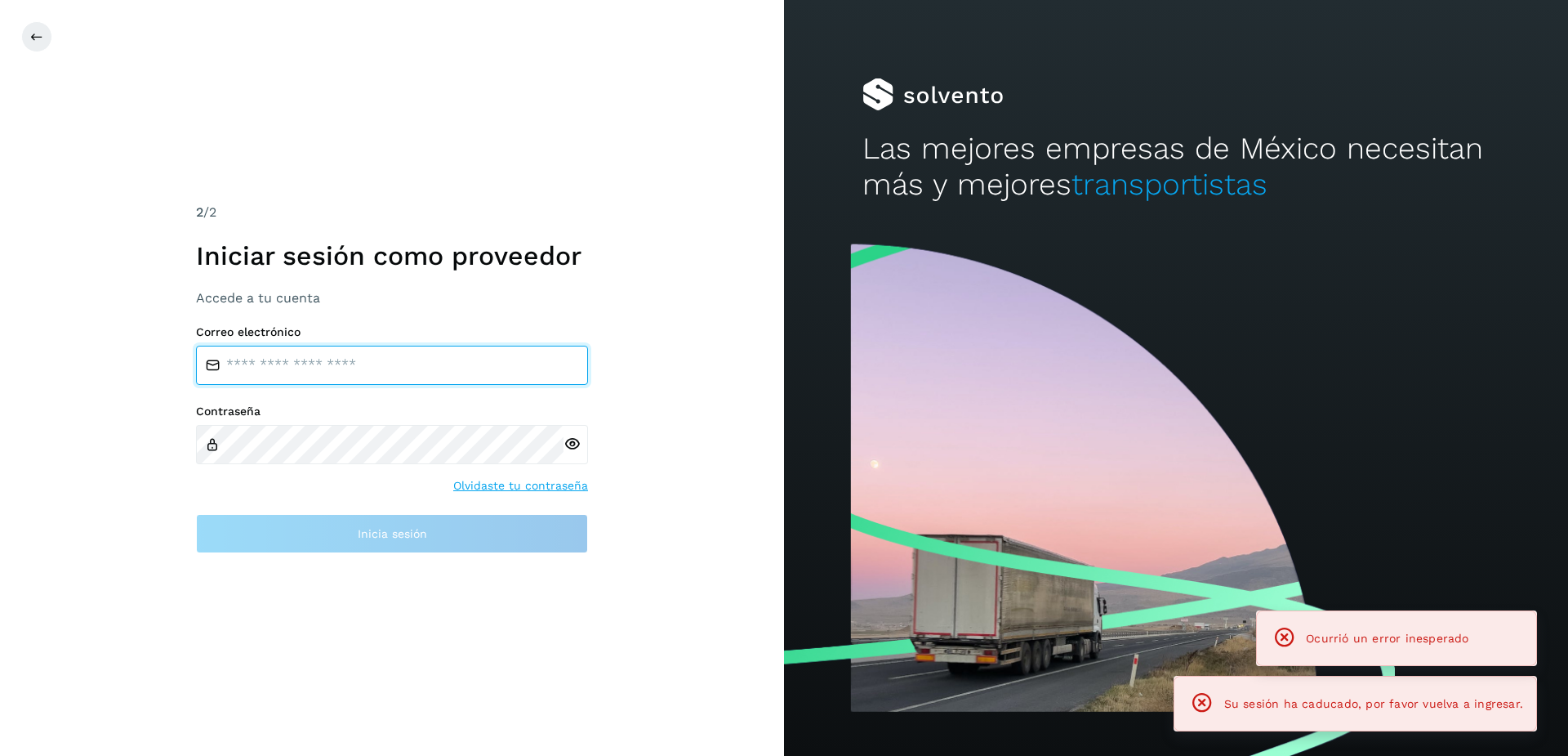
type input "**********"
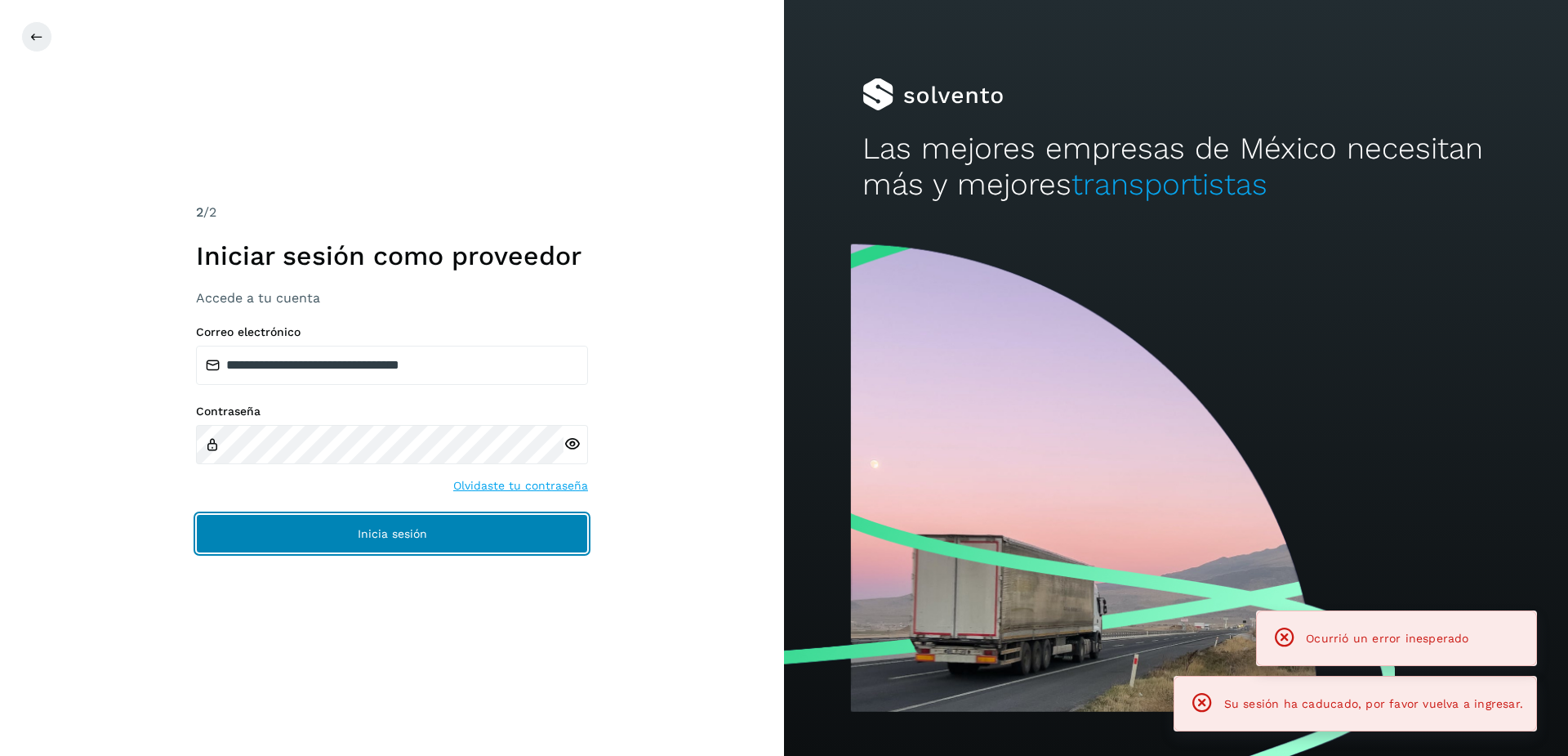
click at [442, 532] on button "Inicia sesión" at bounding box center [392, 534] width 392 height 39
